Goal: Information Seeking & Learning: Learn about a topic

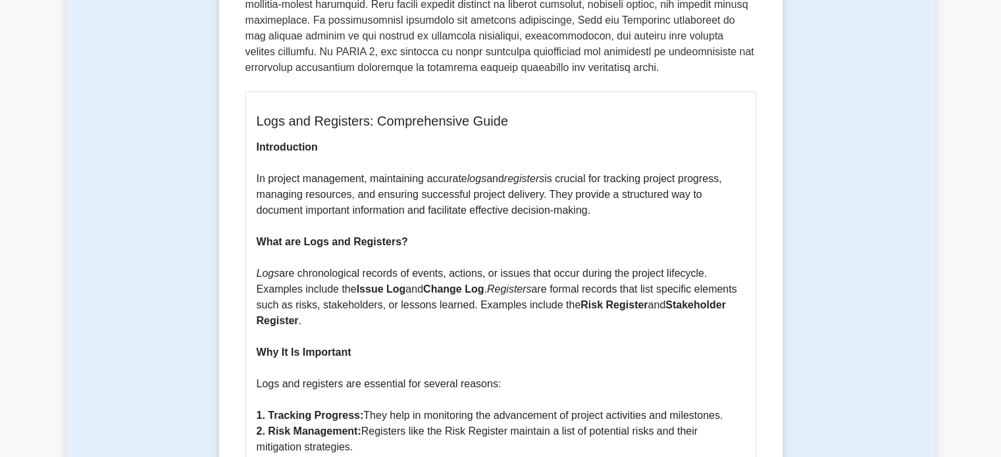
scroll to position [526, 0]
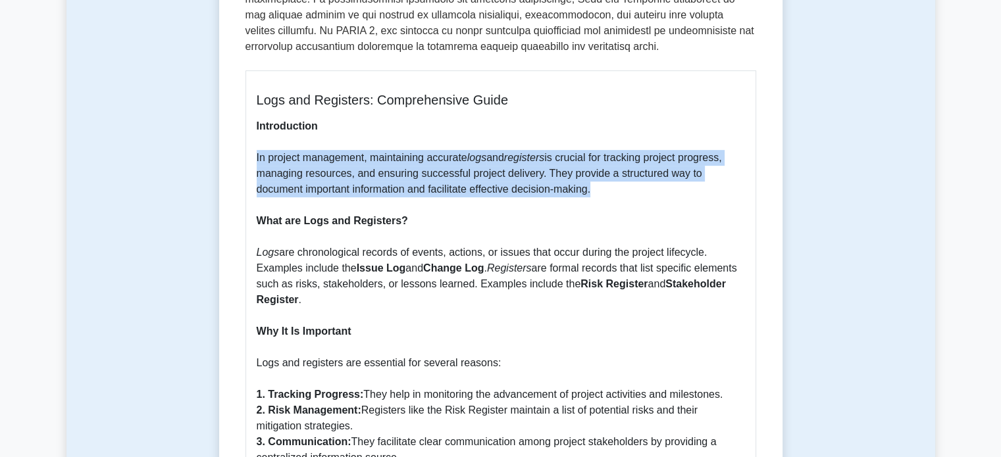
drag, startPoint x: 255, startPoint y: 155, endPoint x: 593, endPoint y: 186, distance: 339.0
copy p "In project management, maintaining accurate logs and registers is crucial for t…"
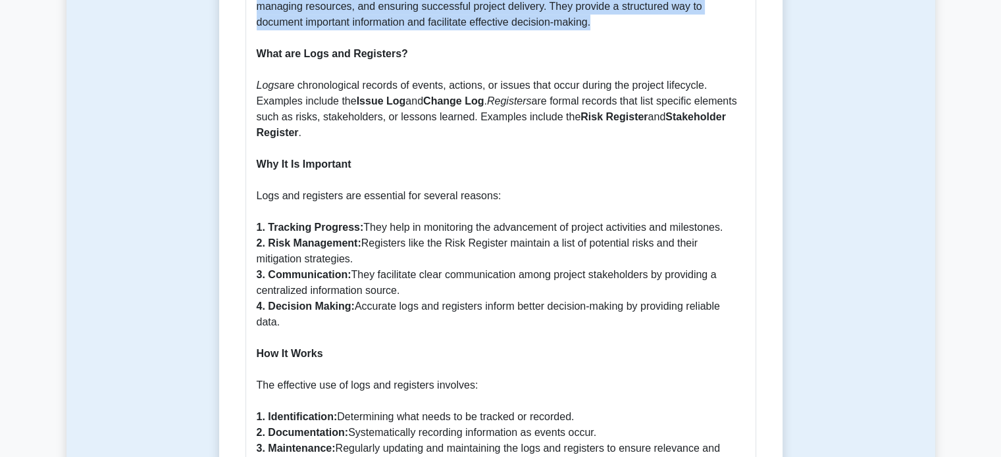
scroll to position [724, 0]
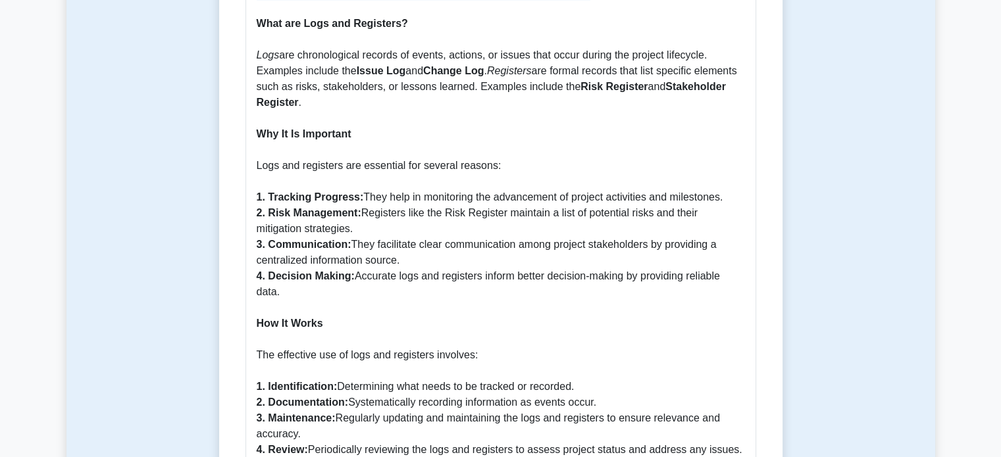
drag, startPoint x: 259, startPoint y: 168, endPoint x: 368, endPoint y: 293, distance: 166.0
click at [368, 293] on p "Introduction In project management, maintaining accurate logs and registers is …" at bounding box center [501, 323] width 488 height 805
copy p "ogs and registers are essential for several reasons: 1. Tracking Progress: They…"
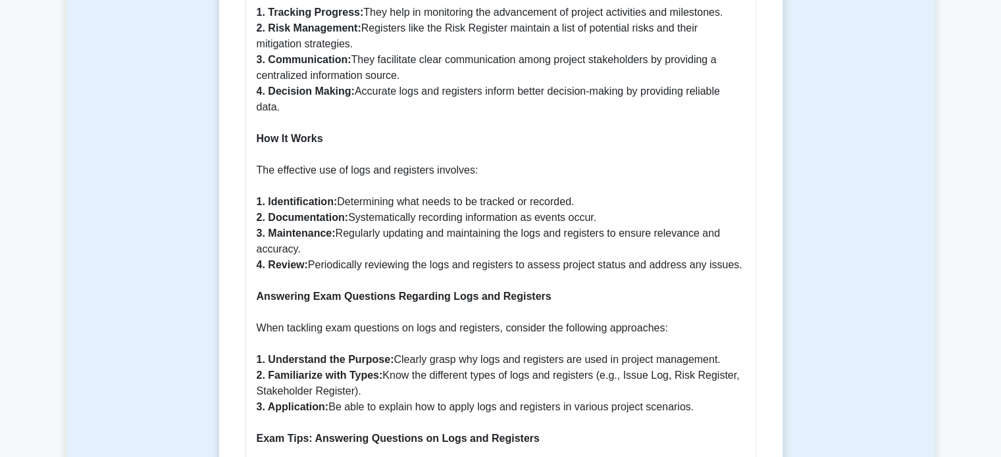
scroll to position [921, 0]
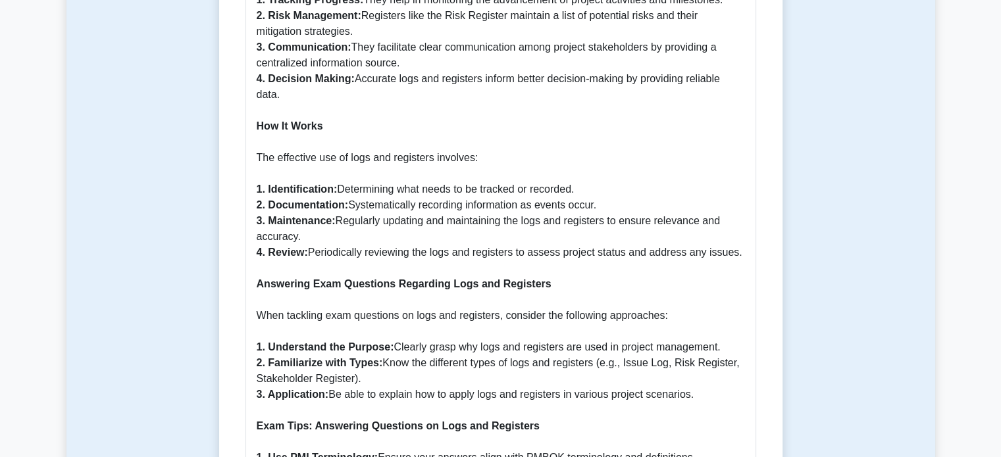
click at [405, 247] on p "Introduction In project management, maintaining accurate logs and registers is …" at bounding box center [501, 126] width 488 height 805
click at [418, 212] on p "Introduction In project management, maintaining accurate logs and registers is …" at bounding box center [501, 126] width 488 height 805
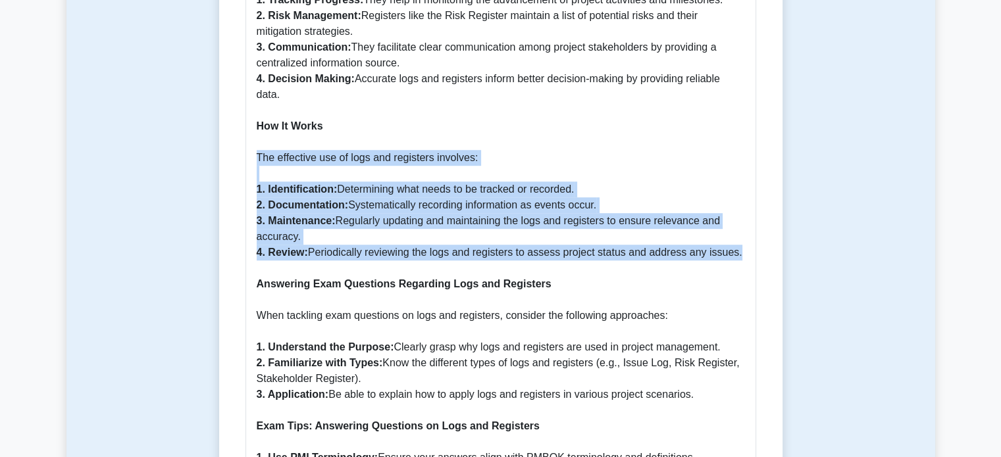
drag, startPoint x: 258, startPoint y: 154, endPoint x: 729, endPoint y: 252, distance: 481.2
click at [729, 252] on p "Introduction In project management, maintaining accurate logs and registers is …" at bounding box center [501, 126] width 488 height 805
copy p "The effective use of logs and registers involves: 1. Identification: Determinin…"
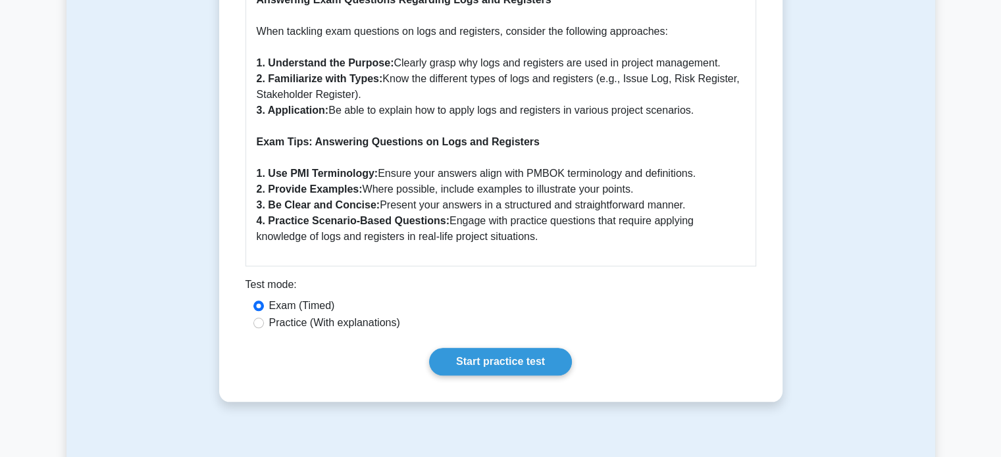
scroll to position [1184, 0]
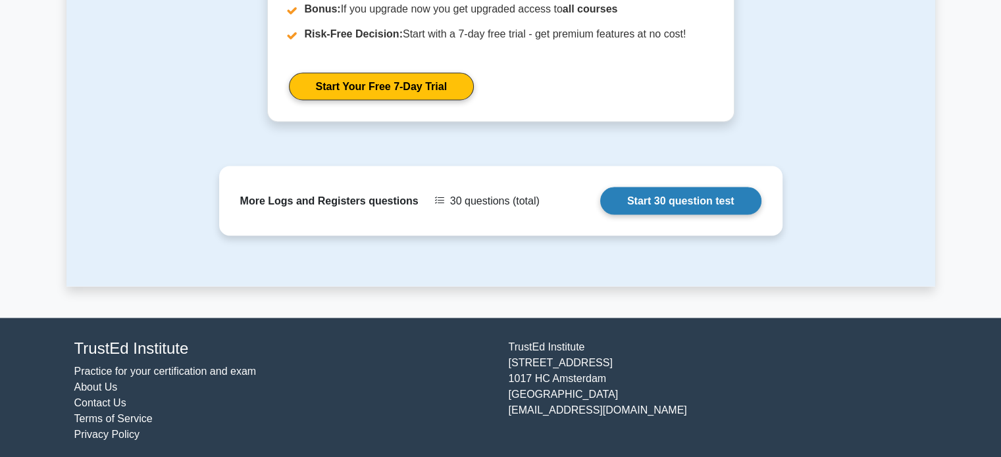
scroll to position [2456, 0]
